Goal: Task Accomplishment & Management: Manage account settings

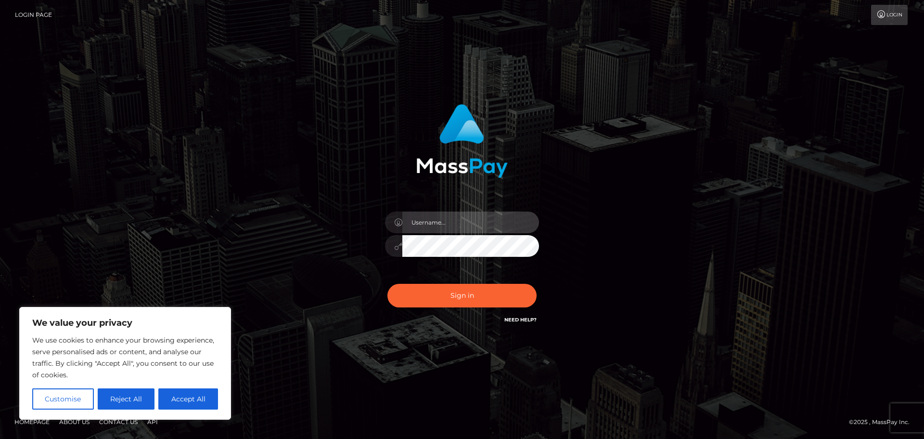
click at [459, 215] on input "text" at bounding box center [470, 222] width 137 height 22
type input "paymentsupportteam"
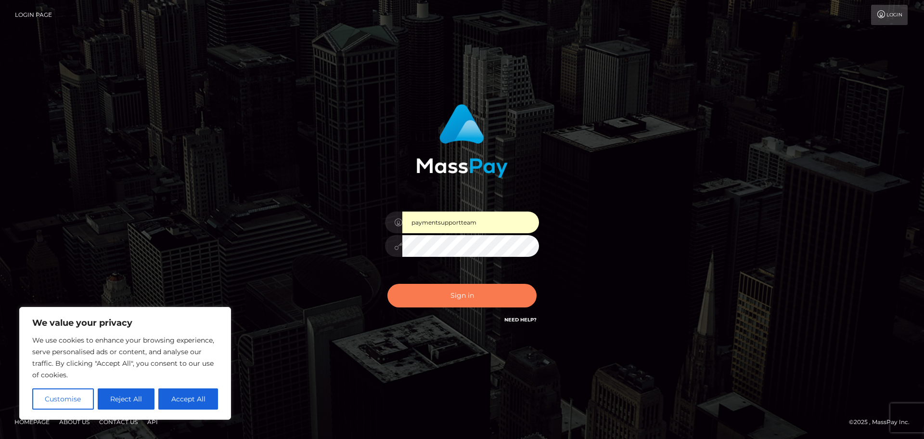
click at [460, 291] on button "Sign in" at bounding box center [462, 296] width 149 height 24
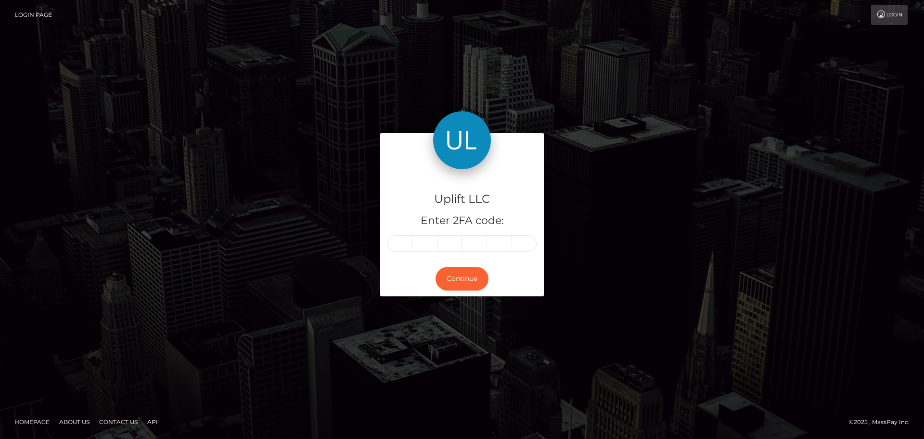
click at [400, 241] on span at bounding box center [403, 243] width 6 height 8
click at [395, 242] on input "text" at bounding box center [400, 243] width 25 height 16
click at [400, 242] on span at bounding box center [403, 243] width 6 height 8
type input "9"
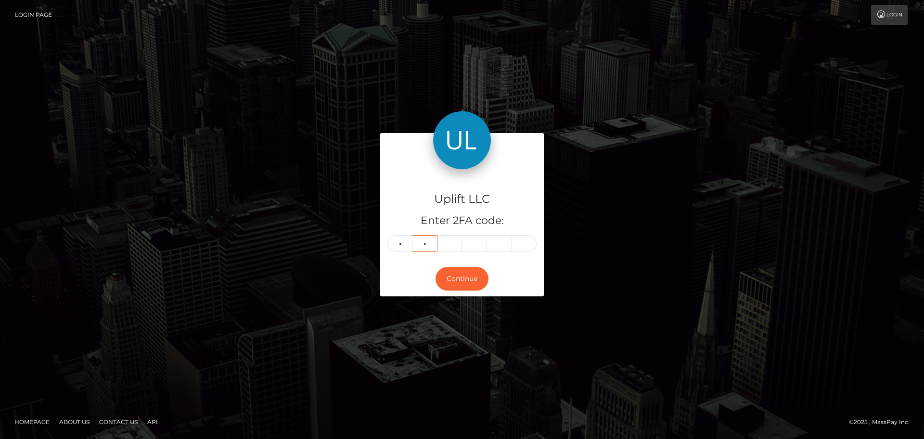
type input "3"
type input "9"
type input "0"
type input "8"
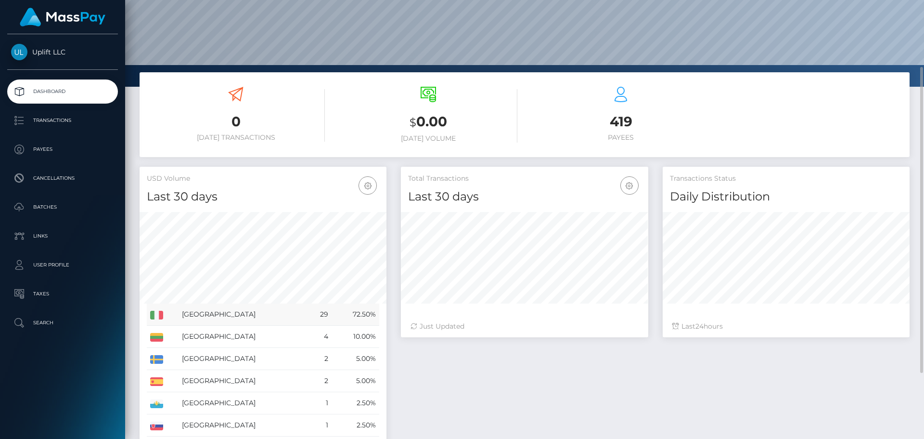
scroll to position [190, 0]
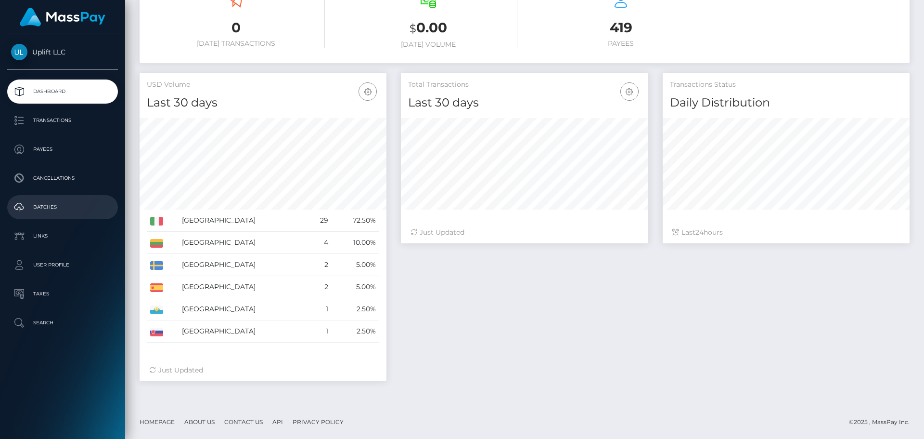
click at [69, 209] on p "Batches" at bounding box center [62, 207] width 103 height 14
